Goal: Task Accomplishment & Management: Manage account settings

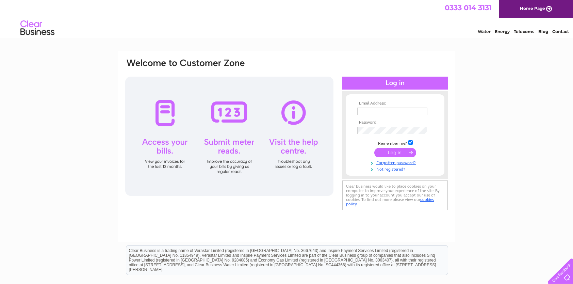
type input "info@hpceltd.com"
click at [389, 152] on input "submit" at bounding box center [395, 153] width 42 height 10
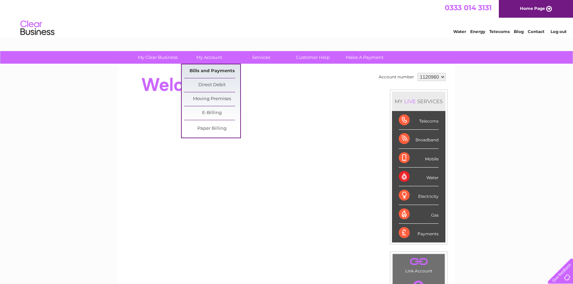
click at [205, 70] on link "Bills and Payments" at bounding box center [212, 71] width 56 height 14
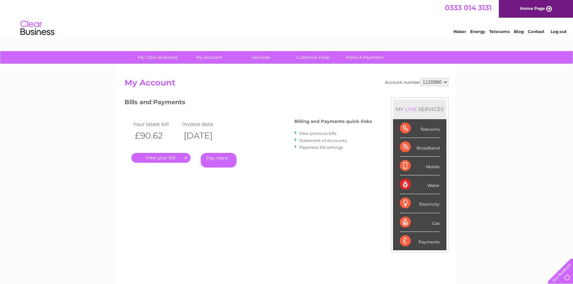
click at [155, 161] on link "." at bounding box center [160, 158] width 59 height 10
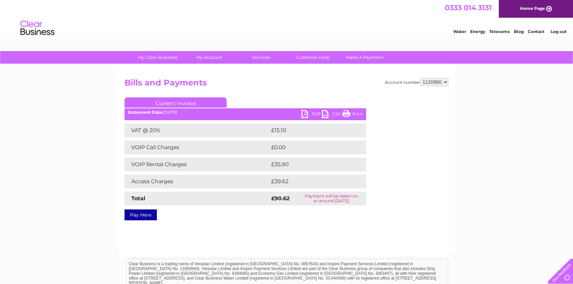
click at [352, 112] on link "Print" at bounding box center [352, 115] width 20 height 10
click at [307, 114] on link "PDF" at bounding box center [311, 115] width 20 height 10
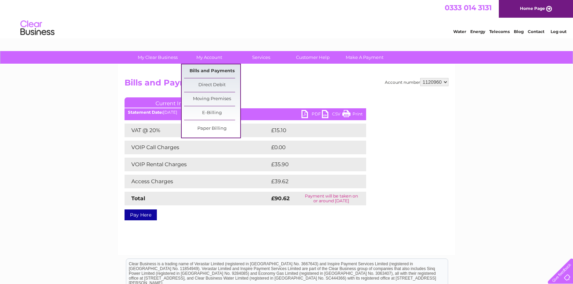
click at [213, 73] on link "Bills and Payments" at bounding box center [212, 71] width 56 height 14
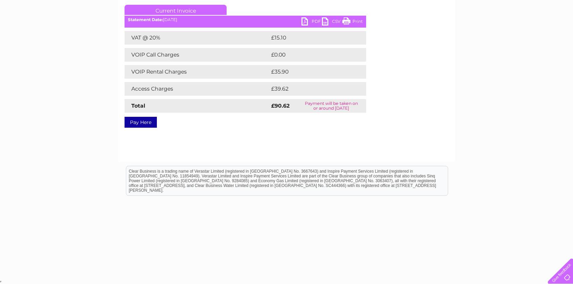
scroll to position [26, 0]
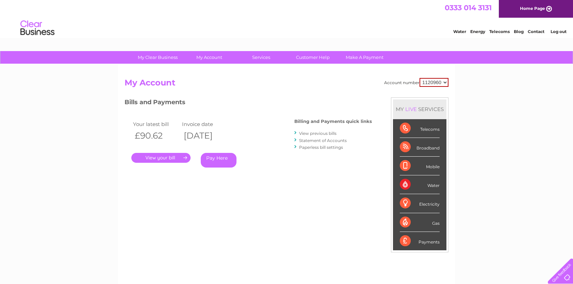
click at [166, 158] on link "." at bounding box center [160, 158] width 59 height 10
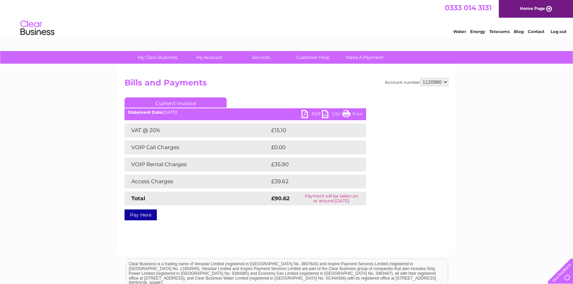
click at [162, 101] on link "Current Invoice" at bounding box center [175, 102] width 102 height 10
click at [306, 115] on link "PDF" at bounding box center [311, 115] width 20 height 10
